Goal: Task Accomplishment & Management: Complete application form

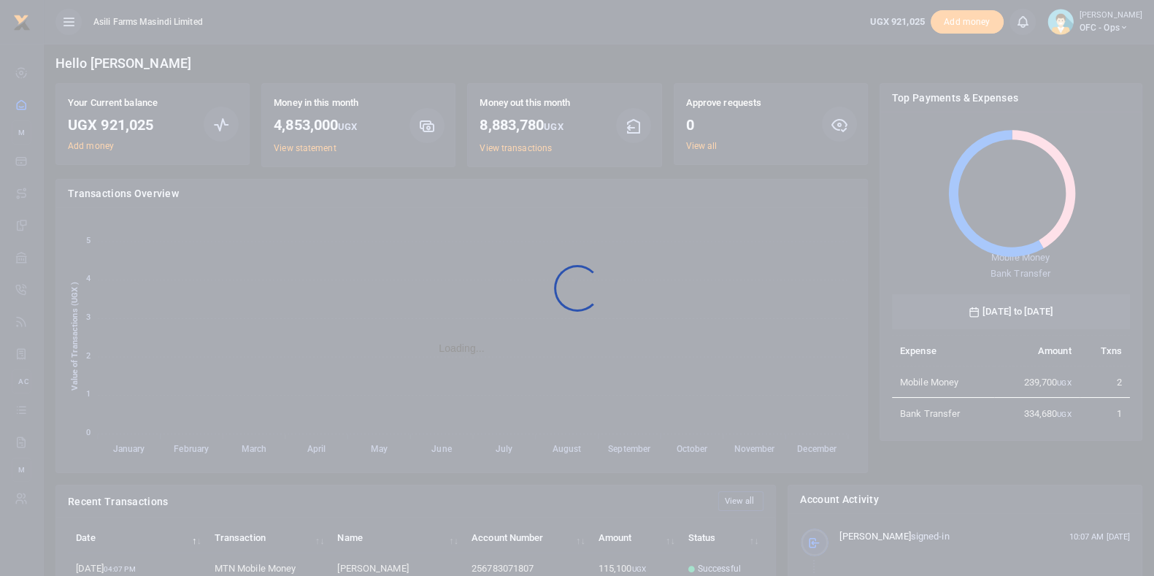
scroll to position [15, 15]
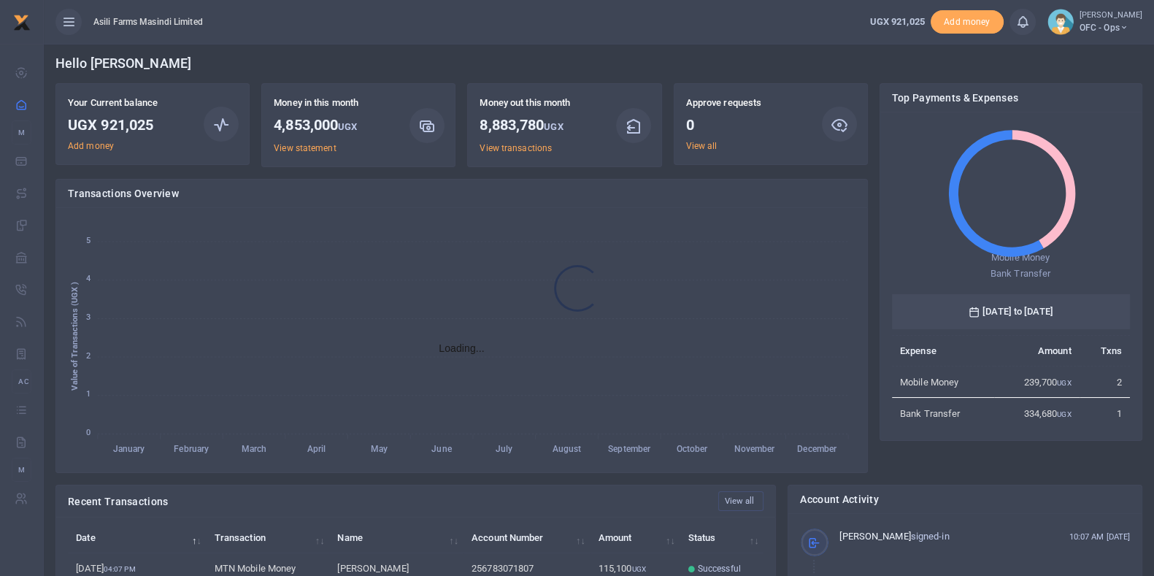
click at [1102, 24] on div at bounding box center [577, 288] width 1154 height 576
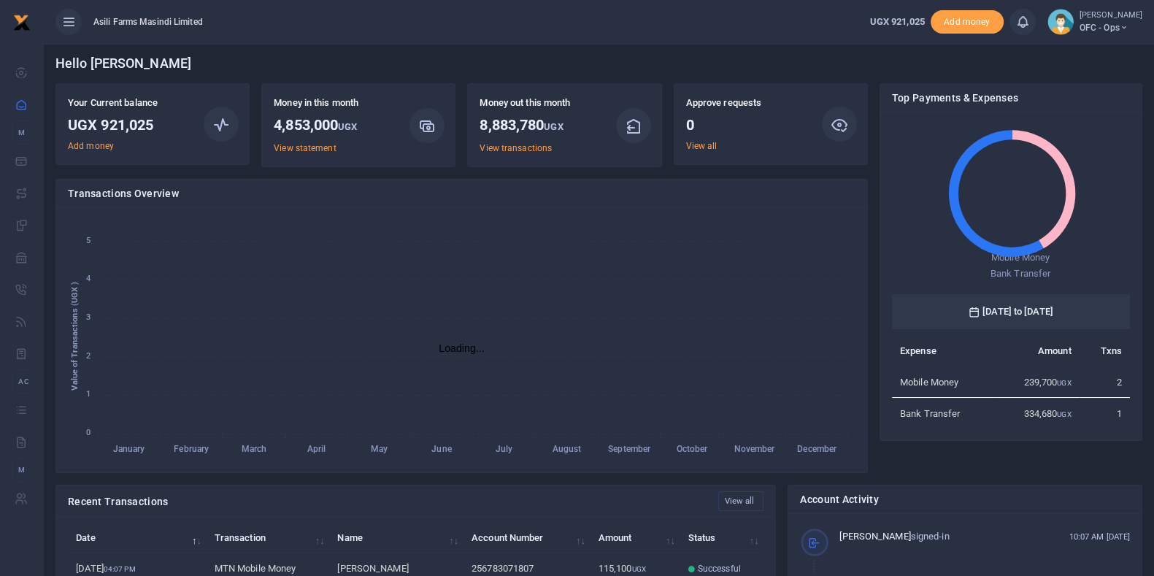
click at [1126, 27] on span "OFC - Ops" at bounding box center [1110, 27] width 63 height 13
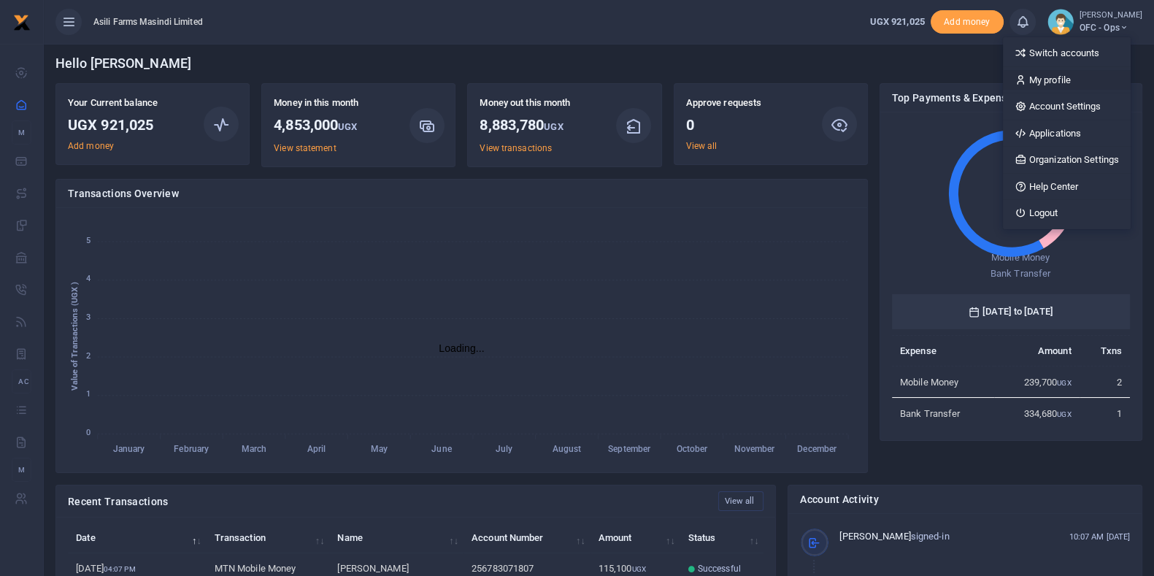
scroll to position [226, 774]
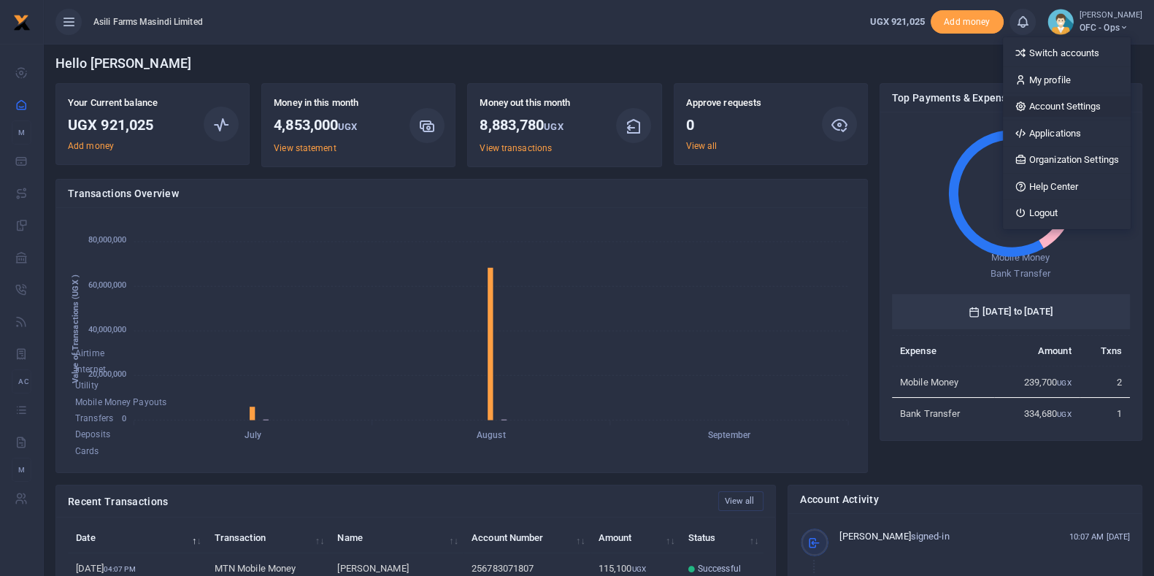
click at [1092, 101] on link "Account Settings" at bounding box center [1067, 106] width 128 height 20
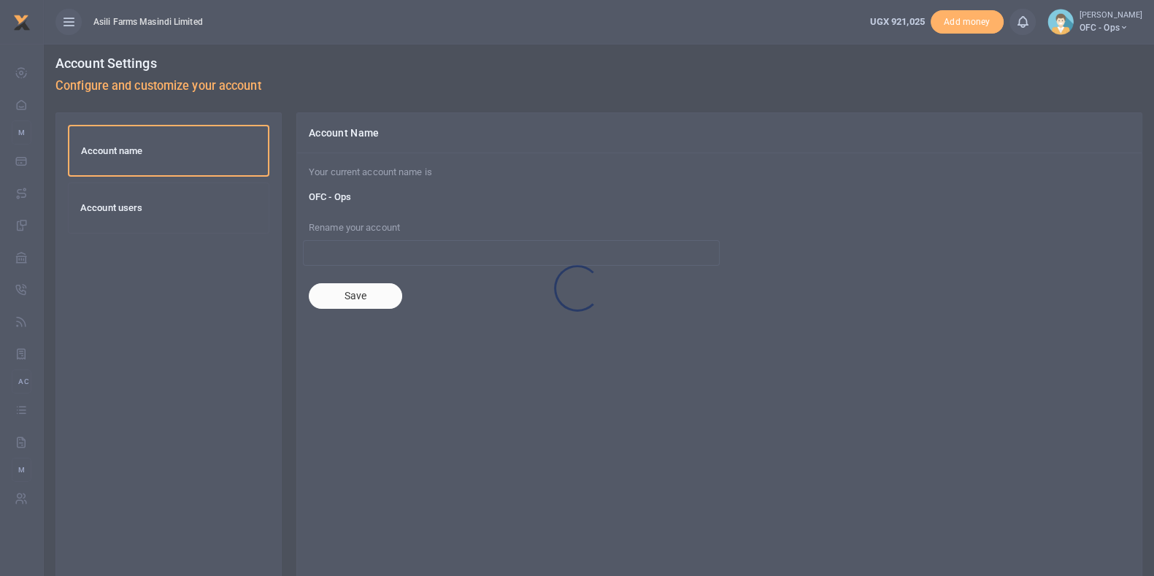
click at [134, 207] on div at bounding box center [577, 288] width 1154 height 576
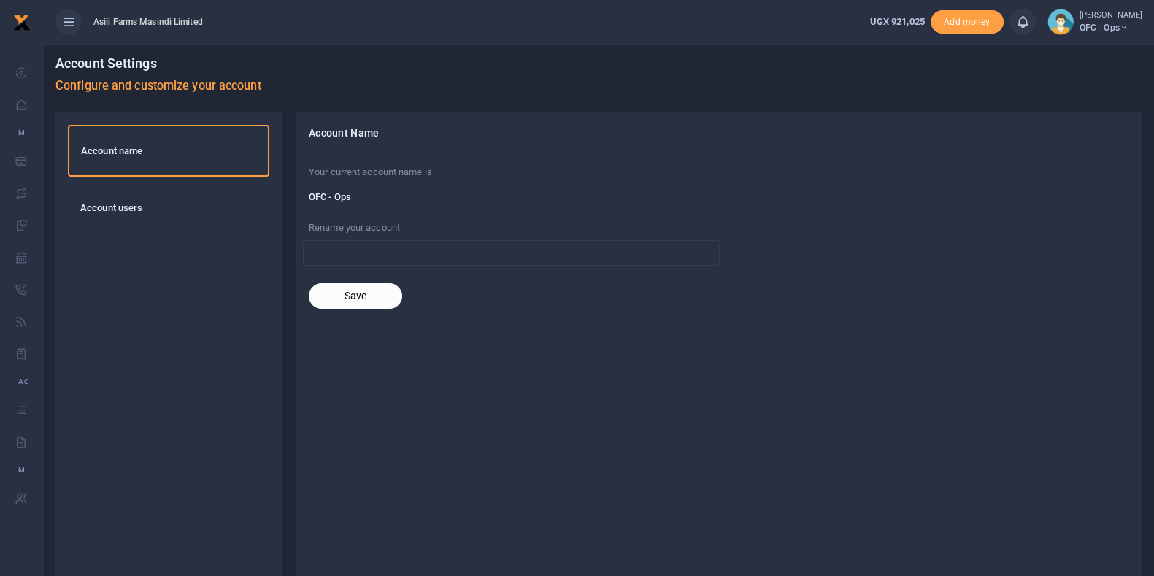
click at [132, 209] on h6 "Account users" at bounding box center [168, 208] width 177 height 12
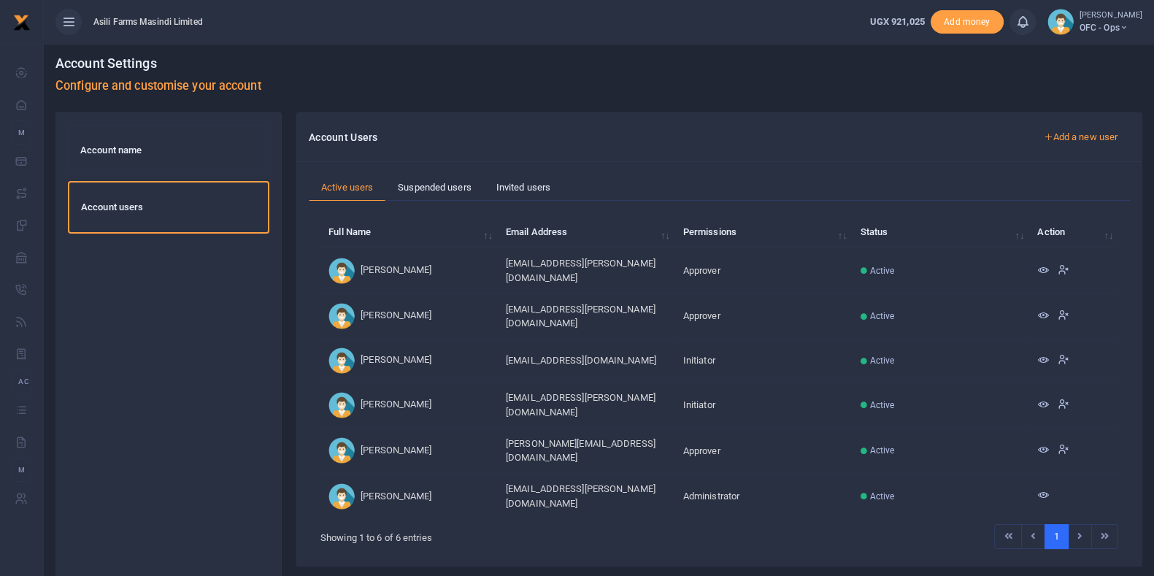
click at [1076, 144] on link "Add a new user" at bounding box center [1079, 137] width 99 height 25
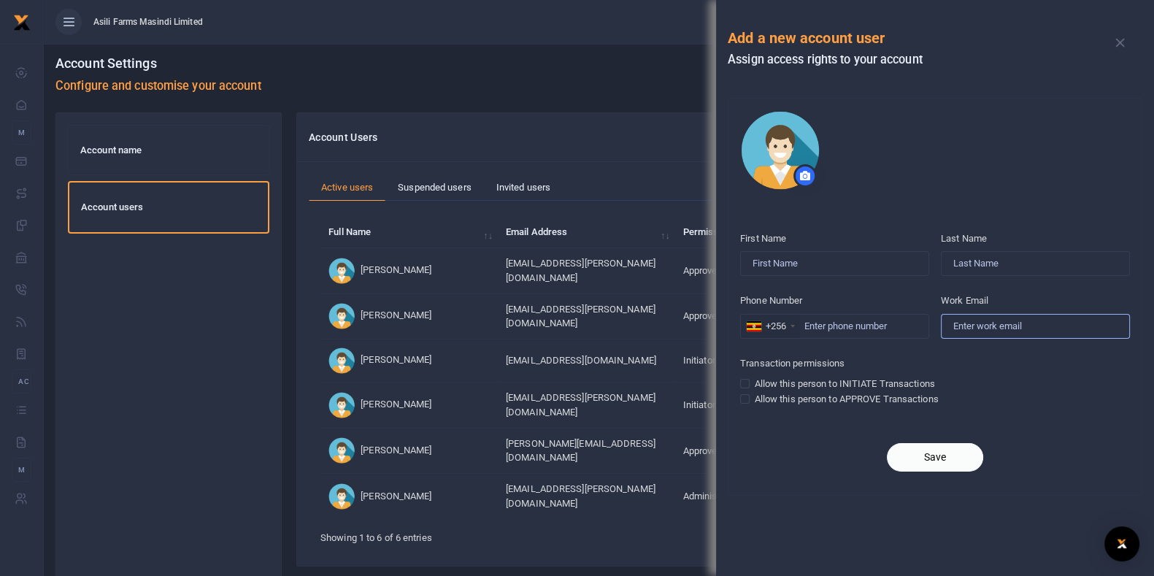
click at [1008, 328] on input "Work Email" at bounding box center [1035, 326] width 189 height 25
paste input "ankunda.pricillah@agilis-partners.com"
type input "ankunda.pricillah@agilis-partners.com"
click at [980, 266] on input "Last Name" at bounding box center [1035, 263] width 189 height 25
click at [848, 264] on input "First Name" at bounding box center [834, 263] width 189 height 25
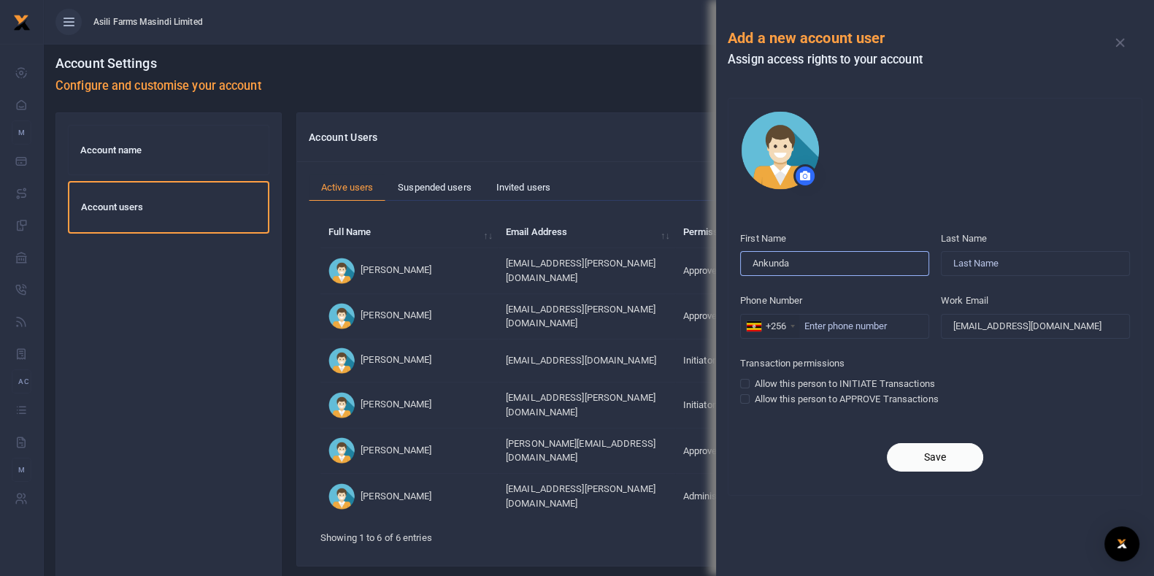
type input "Ankunda"
click at [1011, 257] on input "Last Name" at bounding box center [1035, 263] width 189 height 25
type input "Pricillah"
click at [864, 333] on input "Phone Number" at bounding box center [834, 326] width 189 height 25
type input "759515822"
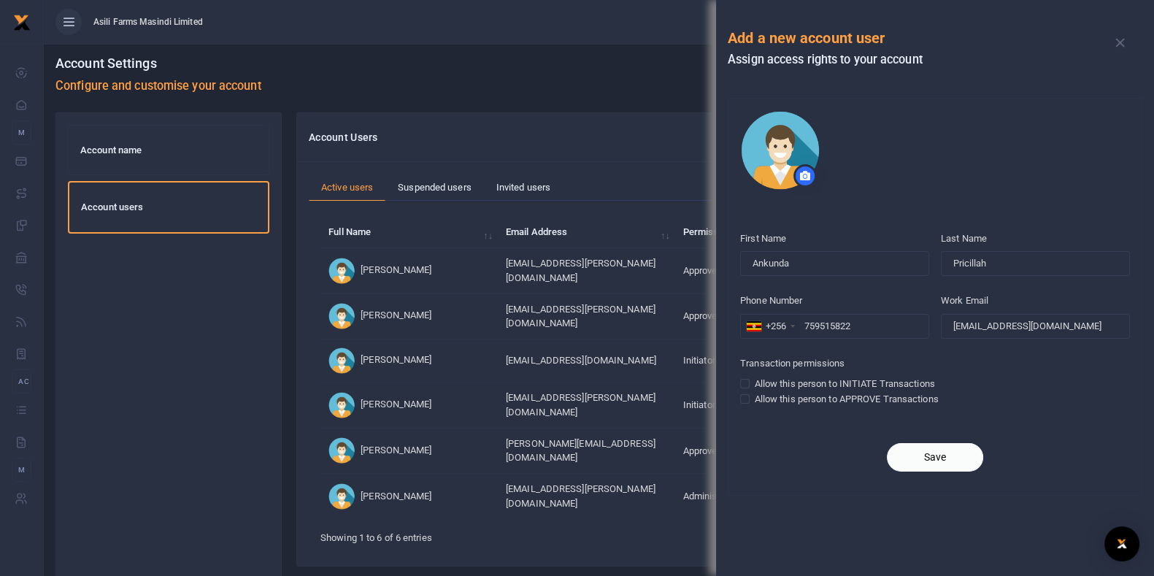
click at [863, 385] on label "Allow this person to INITIATE Transactions" at bounding box center [845, 384] width 180 height 15
click at [749, 385] on input "Allow this person to INITIATE Transactions" at bounding box center [744, 383] width 9 height 9
checkbox input "true"
click at [949, 463] on button "Save" at bounding box center [935, 457] width 96 height 28
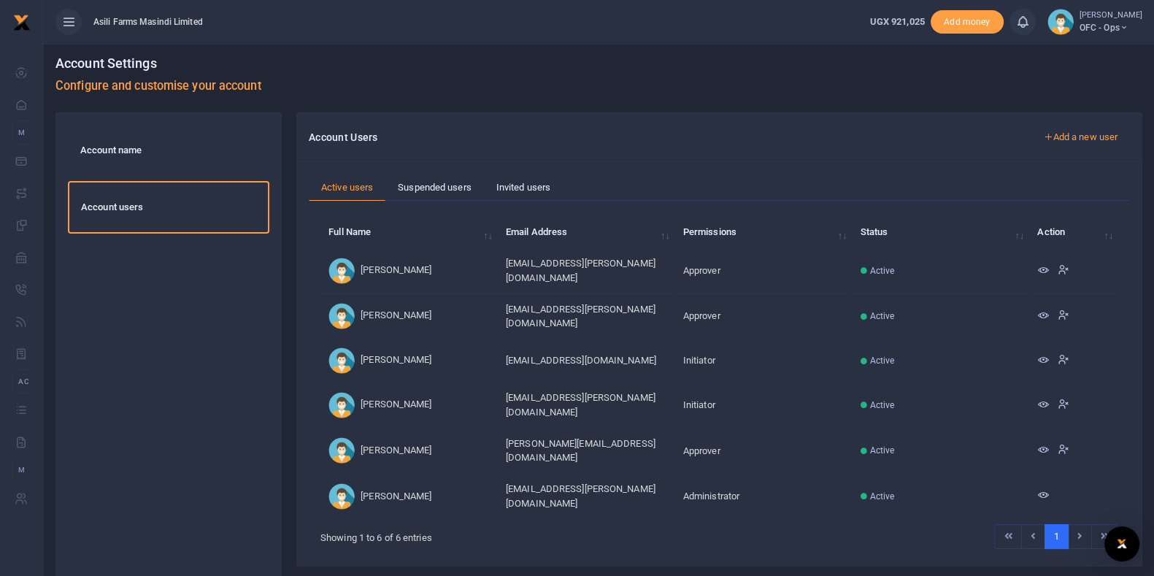
click at [1111, 26] on span "OFC - Ops" at bounding box center [1110, 27] width 63 height 13
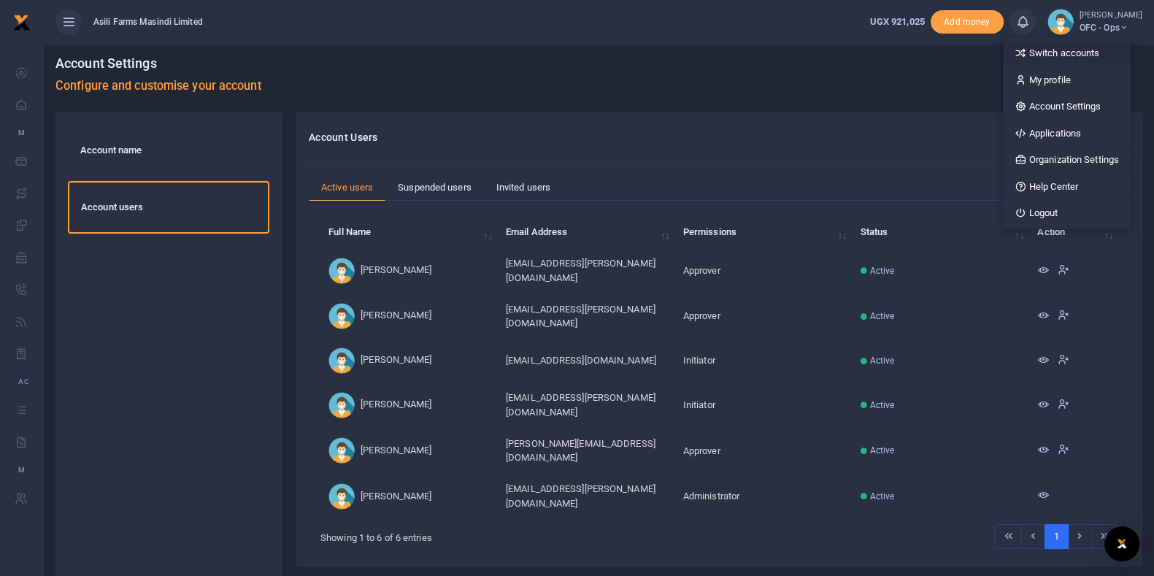
click at [1095, 59] on link "Switch accounts" at bounding box center [1067, 53] width 128 height 20
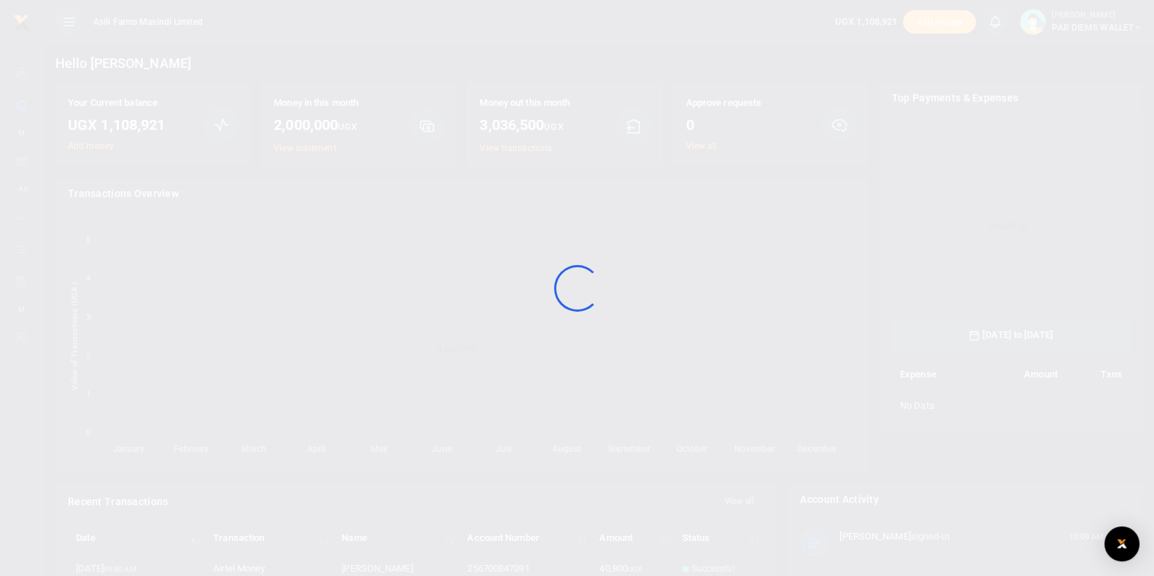
scroll to position [215, 224]
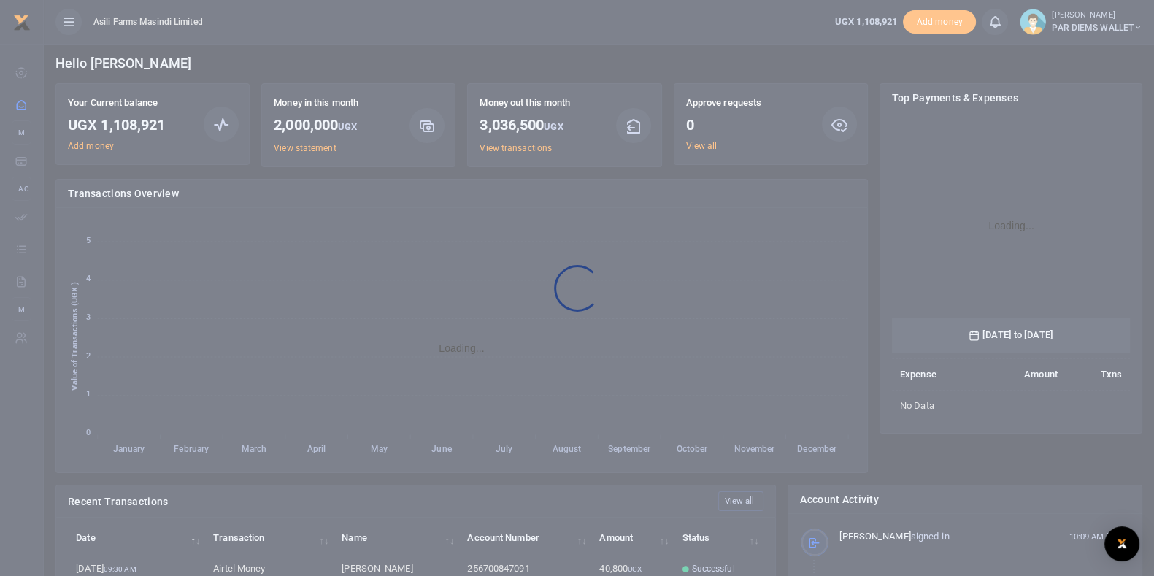
click at [1102, 26] on div at bounding box center [577, 288] width 1154 height 576
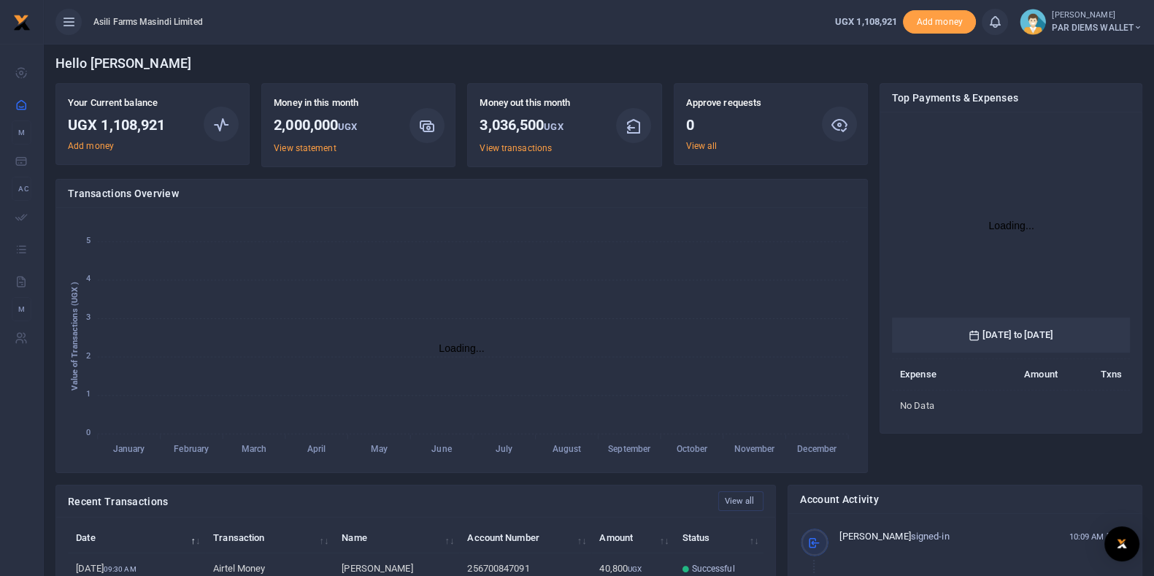
click at [1127, 21] on span "PAR DIEMS WALLET" at bounding box center [1097, 27] width 90 height 13
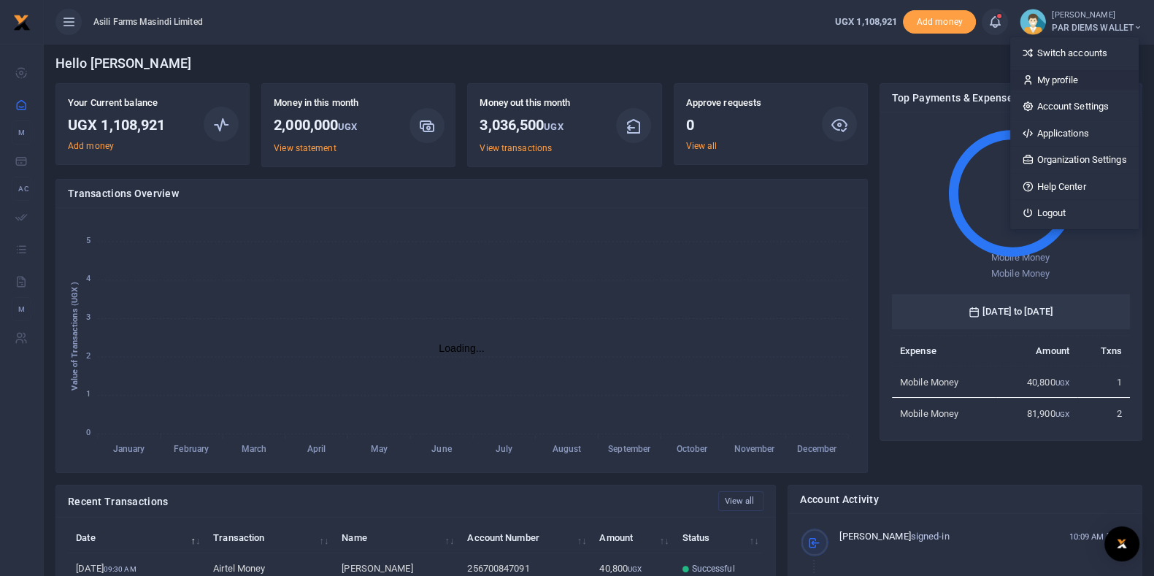
scroll to position [15, 15]
click at [1069, 103] on link "Account Settings" at bounding box center [1074, 106] width 128 height 20
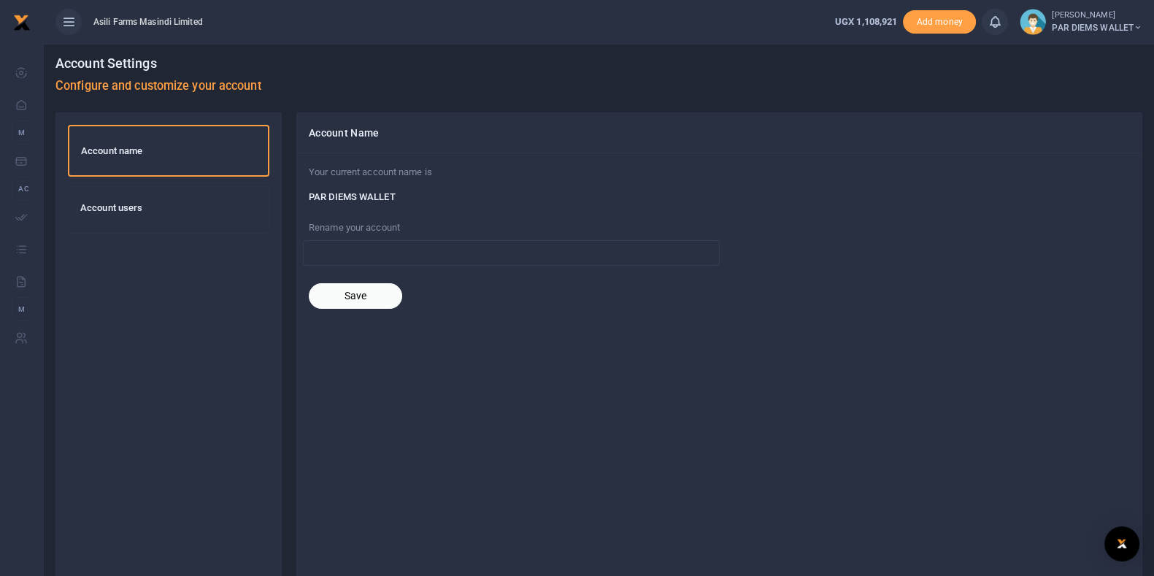
click at [150, 196] on div "Account users" at bounding box center [169, 208] width 200 height 50
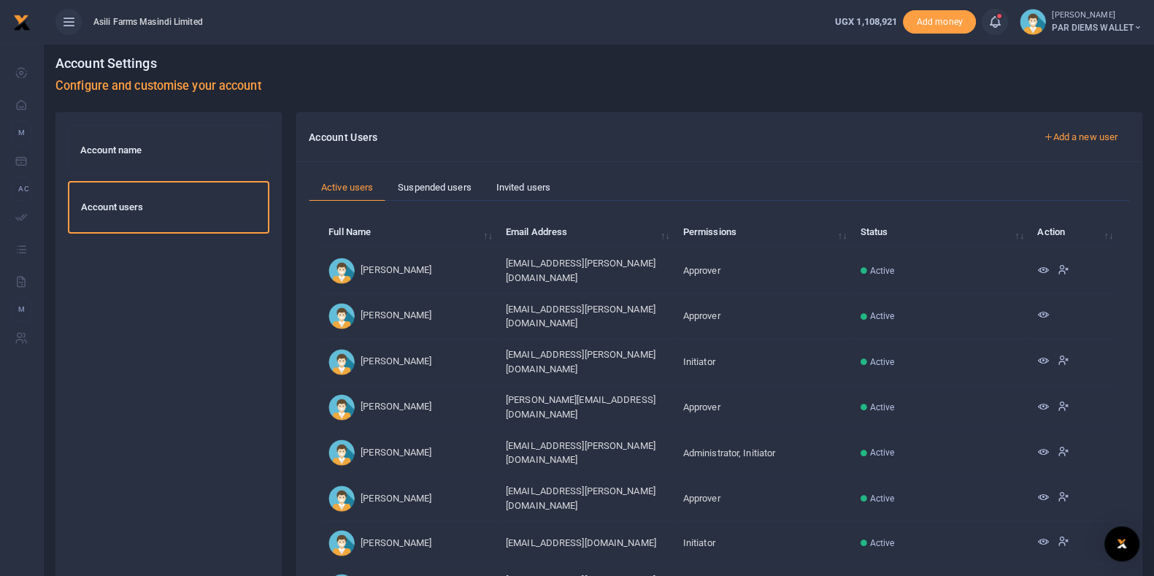
click at [1082, 146] on link "Add a new user" at bounding box center [1079, 137] width 99 height 25
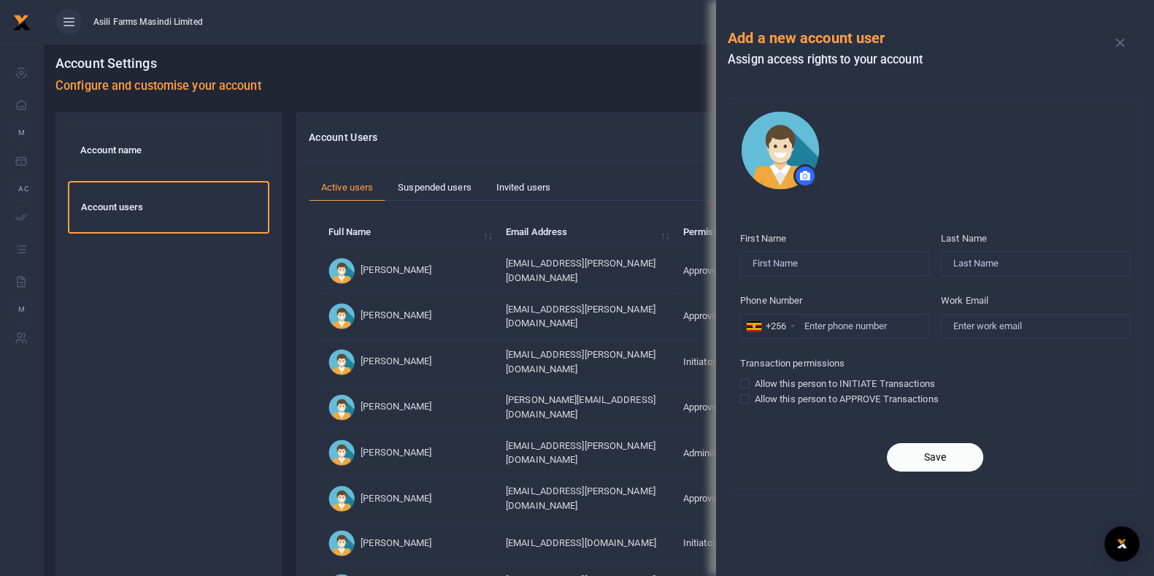
click at [868, 223] on div "First Name Last Name Phone Number +256 United States +1 United Kingdom +44 +93 …" at bounding box center [934, 297] width 413 height 396
click at [872, 255] on input "First Name" at bounding box center [834, 263] width 189 height 25
type input "Ankunda"
click at [1087, 267] on input "Last Name" at bounding box center [1035, 263] width 189 height 25
type input "Pricllah"
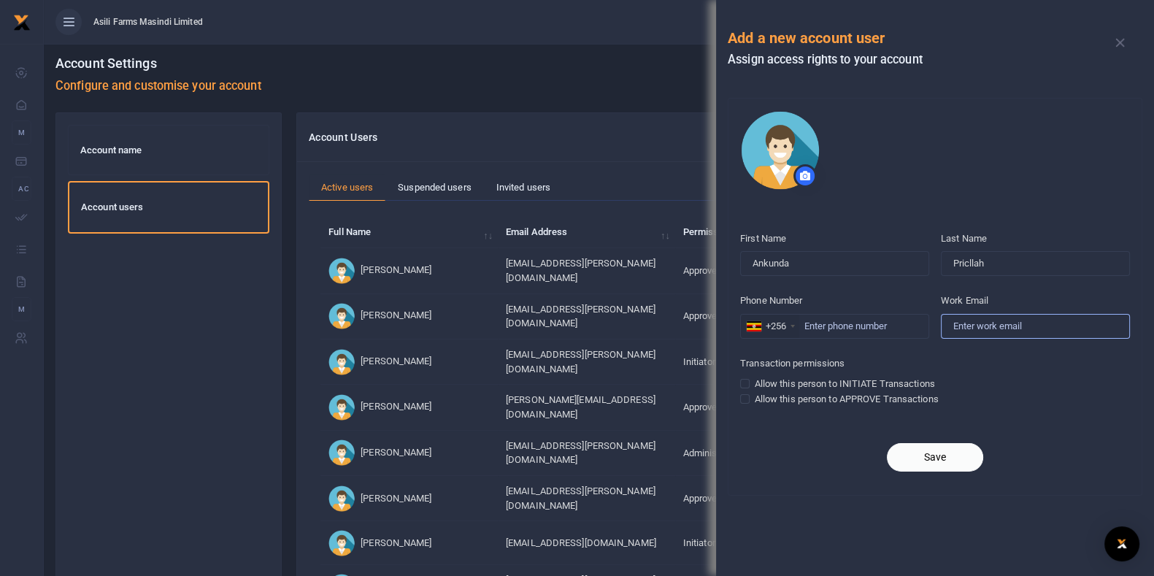
click at [1042, 319] on input "Work Email" at bounding box center [1035, 326] width 189 height 25
paste input "ankunda.pricillah@agilis-partners.com"
type input "ankunda.pricillah@agilis-partners.com"
click at [874, 323] on input "Phone Number" at bounding box center [834, 326] width 189 height 25
type input "759515822"
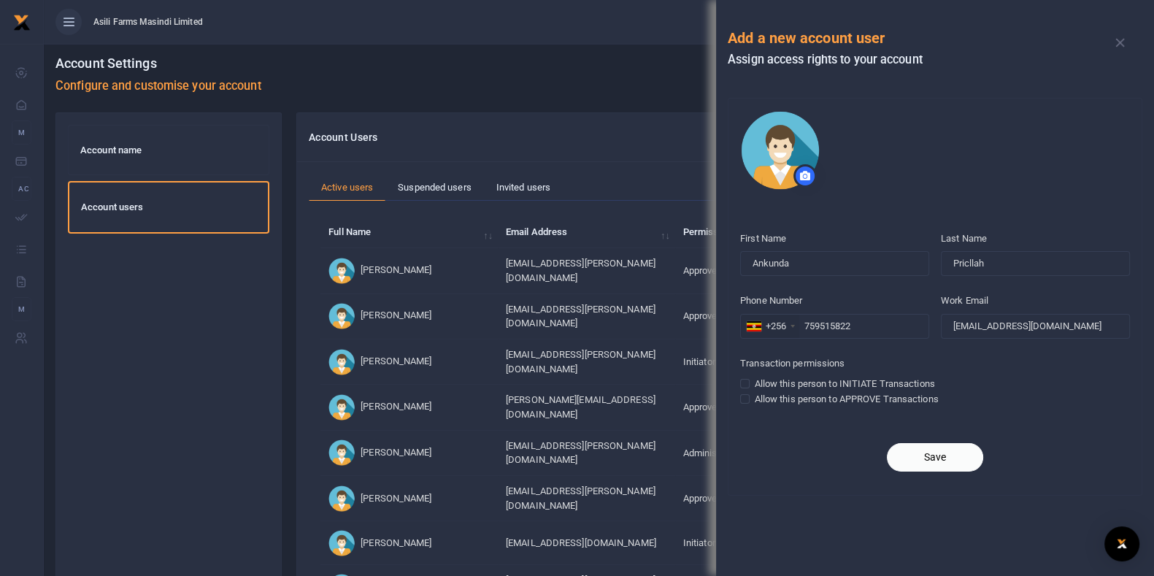
click at [811, 382] on label "Allow this person to INITIATE Transactions" at bounding box center [845, 384] width 180 height 15
click at [749, 382] on input "Allow this person to INITIATE Transactions" at bounding box center [744, 383] width 9 height 9
click at [784, 387] on label "Allow this person to INITIATE Transactions" at bounding box center [845, 384] width 180 height 15
click at [749, 387] on input "Allow this person to INITIATE Transactions" at bounding box center [744, 383] width 9 height 9
checkbox input "false"
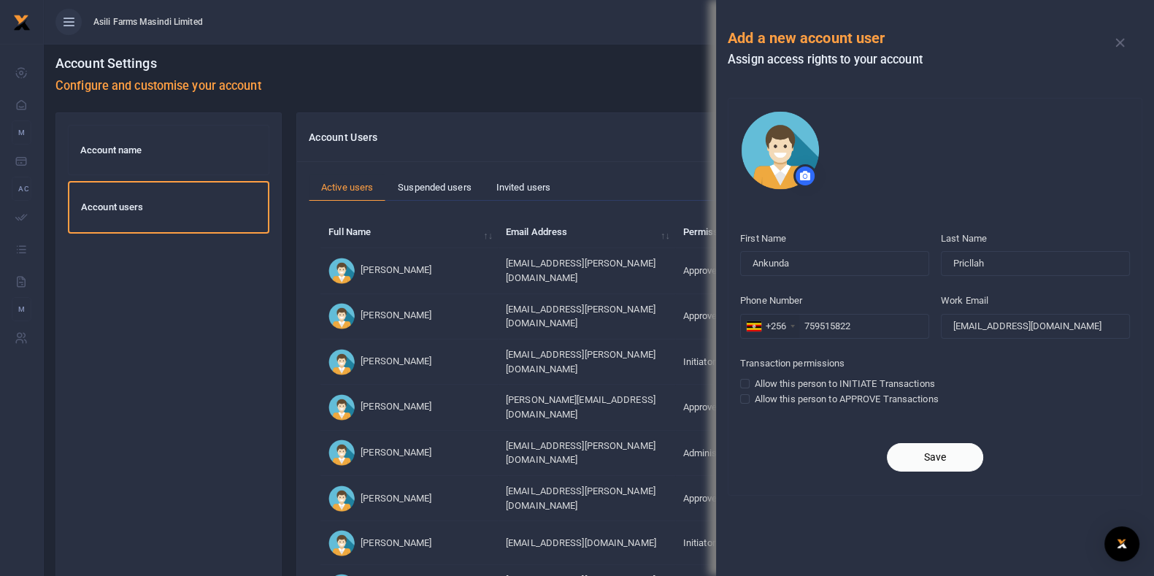
click at [787, 396] on label "Allow this person to APPROVE Transactions" at bounding box center [847, 399] width 184 height 15
click at [749, 396] on input "Allow this person to APPROVE Transactions" at bounding box center [744, 398] width 9 height 9
checkbox input "true"
click at [789, 380] on label "Allow this person to INITIATE Transactions" at bounding box center [845, 384] width 180 height 15
click at [749, 380] on input "Allow this person to INITIATE Transactions" at bounding box center [744, 383] width 9 height 9
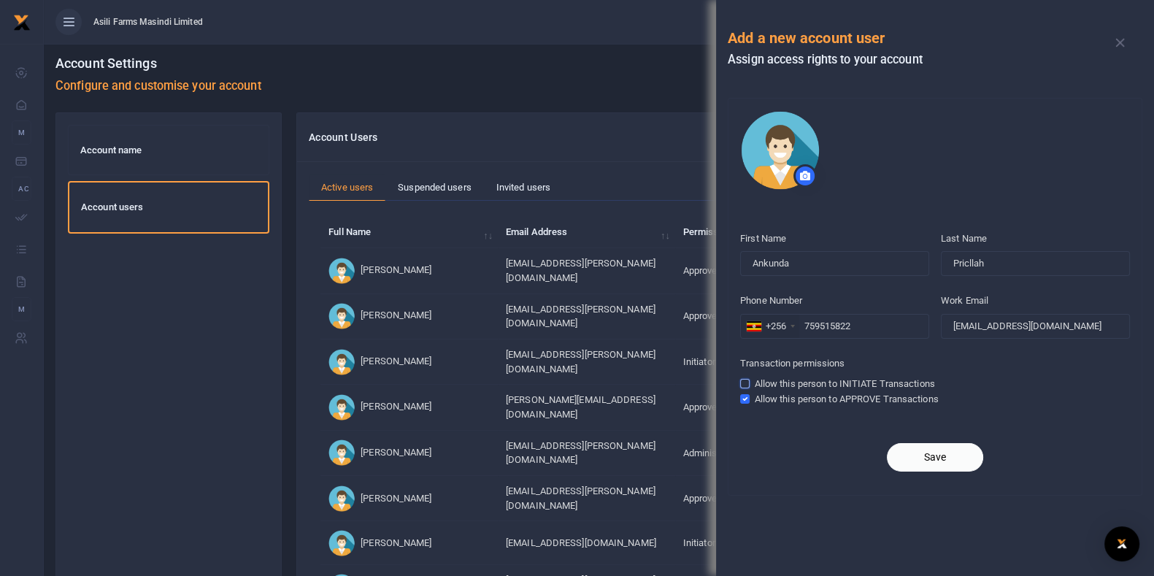
checkbox input "true"
click at [784, 394] on label "Allow this person to APPROVE Transactions" at bounding box center [847, 399] width 184 height 15
click at [749, 394] on input "Allow this person to APPROVE Transactions" at bounding box center [744, 398] width 9 height 9
click at [741, 396] on input "Allow this person to APPROVE Transactions" at bounding box center [744, 398] width 9 height 9
checkbox input "true"
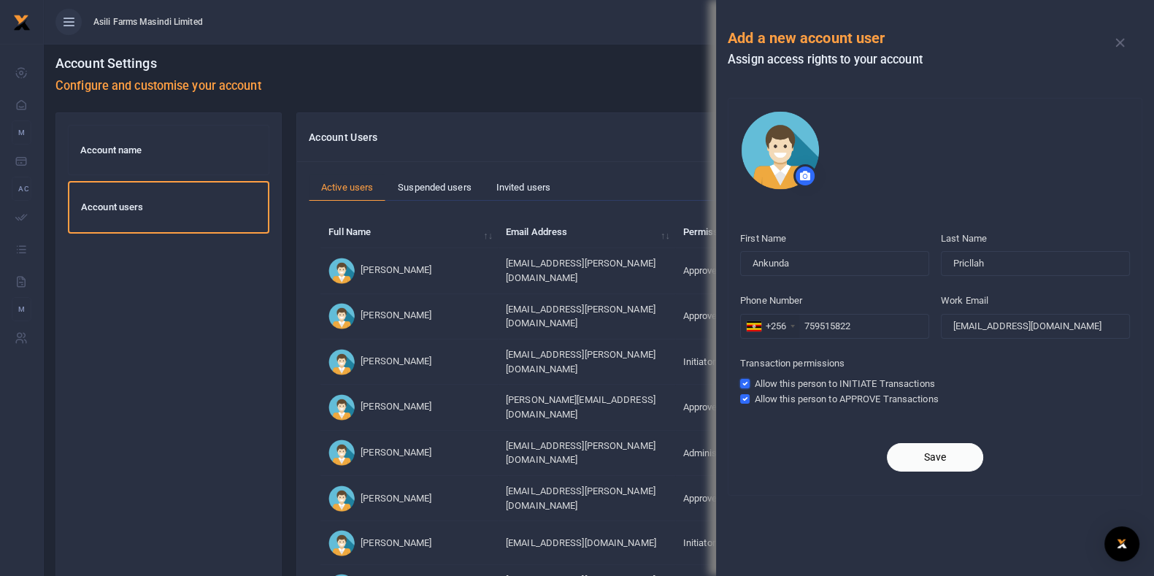
click at [744, 381] on input "Allow this person to INITIATE Transactions" at bounding box center [744, 383] width 9 height 9
checkbox input "false"
click at [919, 454] on button "Save" at bounding box center [935, 457] width 96 height 28
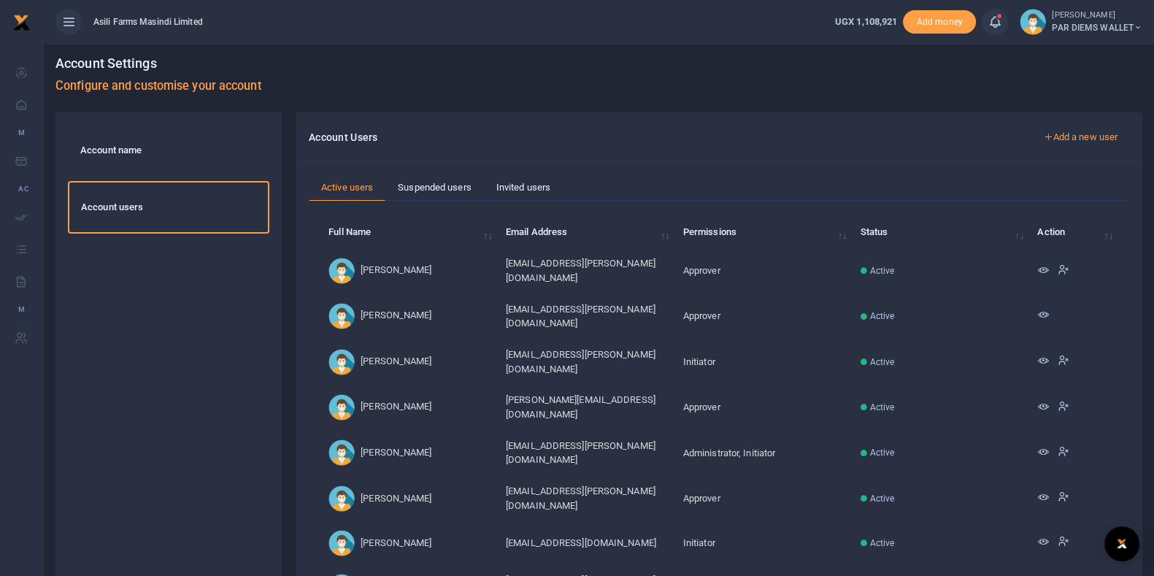
click at [1083, 28] on span "PAR DIEMS WALLET" at bounding box center [1097, 27] width 90 height 13
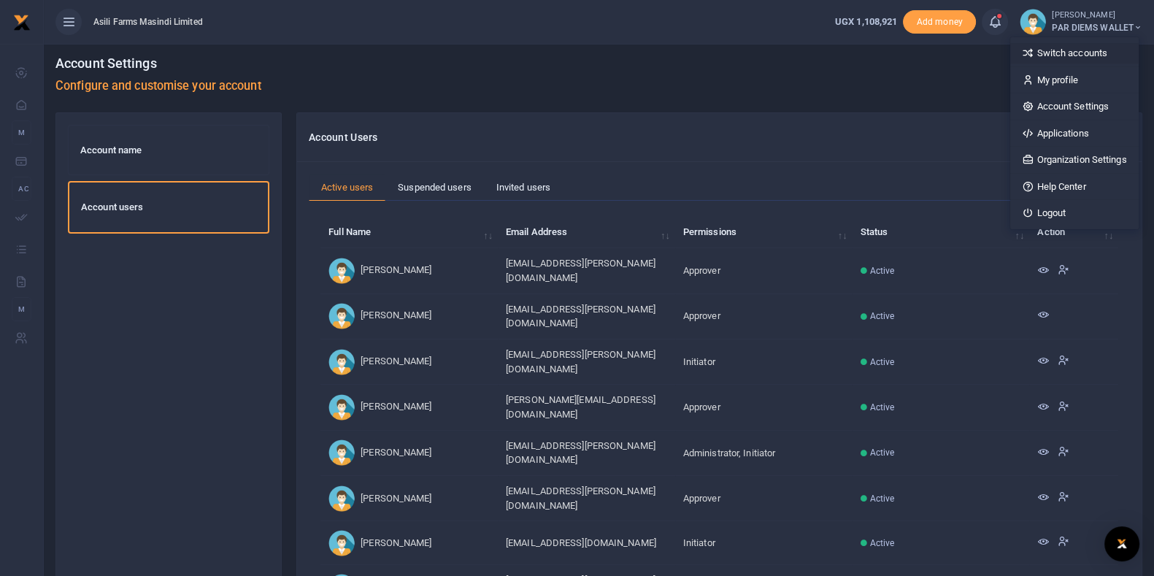
click at [1079, 53] on link "Switch accounts" at bounding box center [1074, 53] width 128 height 20
